Goal: Information Seeking & Learning: Find specific fact

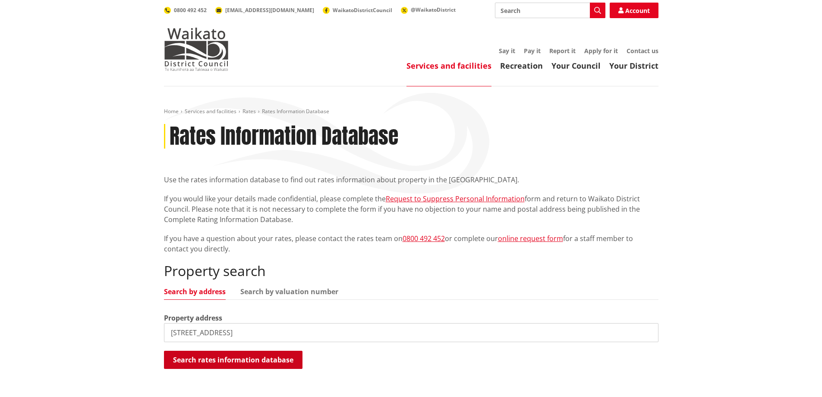
type input "[STREET_ADDRESS]"
click at [246, 359] on button "Search rates information database" at bounding box center [233, 360] width 139 height 18
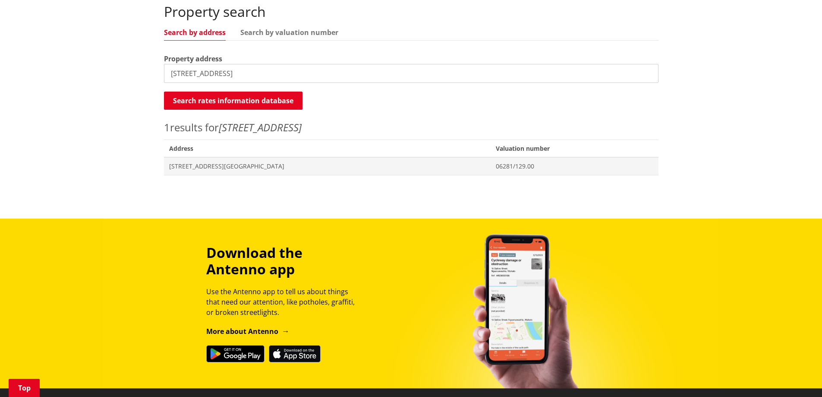
scroll to position [129, 0]
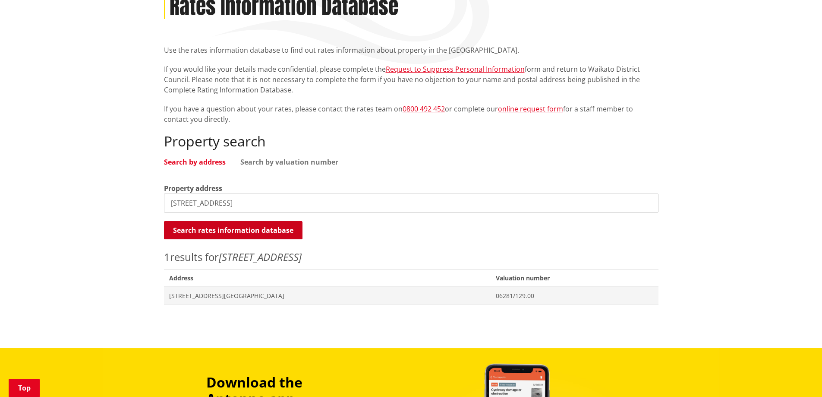
drag, startPoint x: 258, startPoint y: 229, endPoint x: 263, endPoint y: 227, distance: 5.3
click at [258, 228] on button "Search rates information database" at bounding box center [233, 230] width 139 height 18
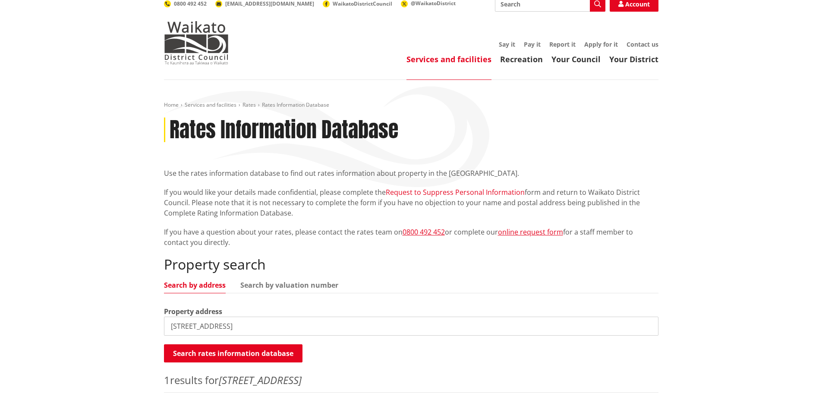
scroll to position [0, 0]
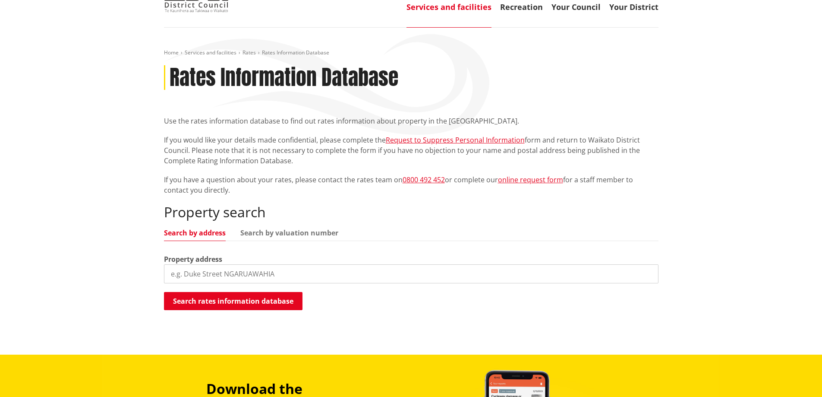
scroll to position [86, 0]
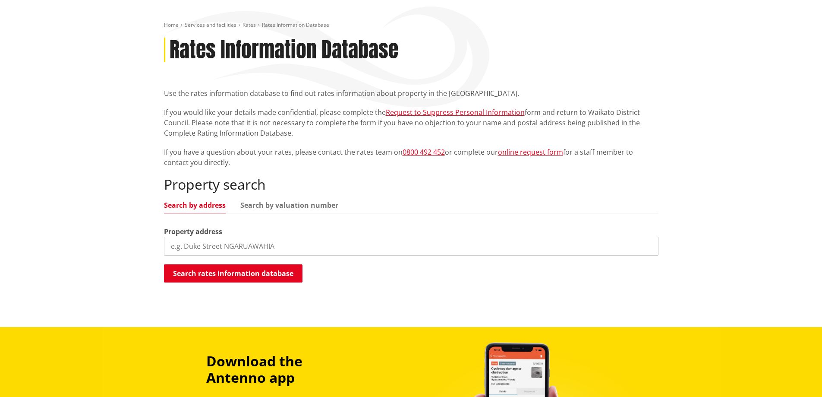
click at [174, 245] on input "search" at bounding box center [411, 246] width 495 height 19
type input "[STREET_ADDRESS][PERSON_NAME]"
click at [271, 274] on button "Search rates information database" at bounding box center [233, 273] width 139 height 18
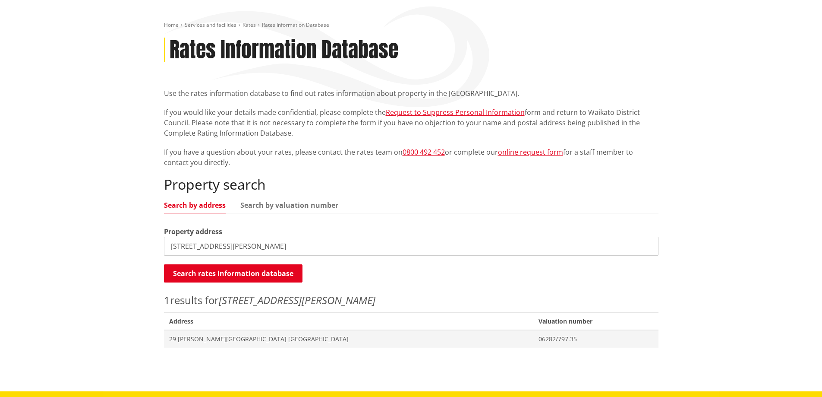
drag, startPoint x: 220, startPoint y: 247, endPoint x: 148, endPoint y: 240, distance: 71.9
click at [159, 246] on div "Home Services and facilities Rates Rates Information Database Rates Information…" at bounding box center [412, 189] width 508 height 335
type input "[STREET_ADDRESS]"
click at [202, 272] on button "Search rates information database" at bounding box center [233, 273] width 139 height 18
